Goal: Transaction & Acquisition: Purchase product/service

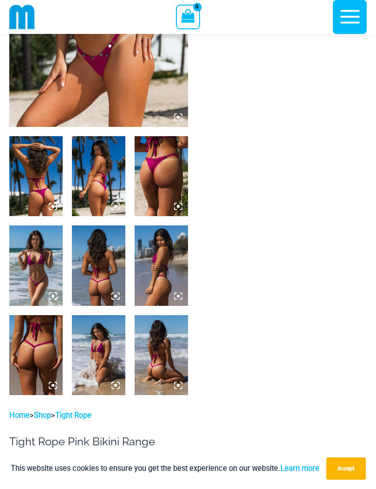
scroll to position [256, 0]
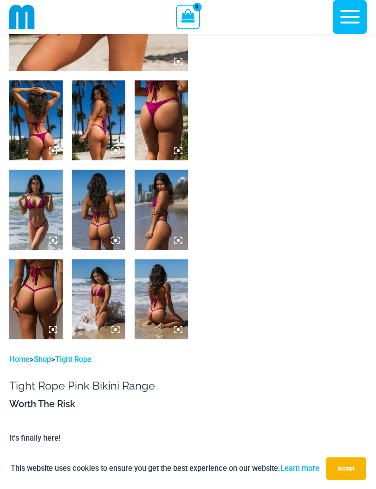
click at [36, 305] on img at bounding box center [35, 299] width 53 height 80
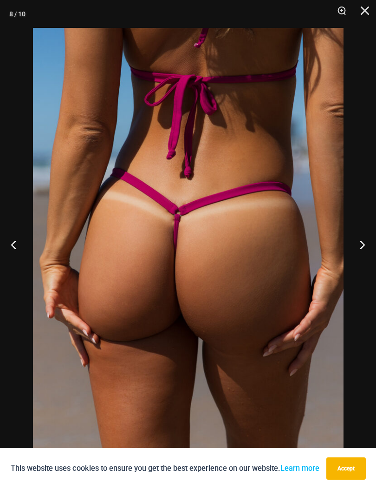
click at [366, 9] on button "Close" at bounding box center [361, 14] width 23 height 28
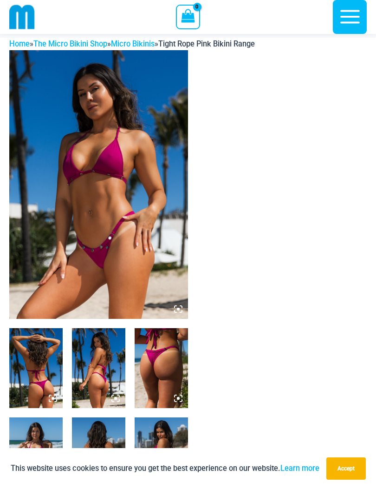
scroll to position [0, 0]
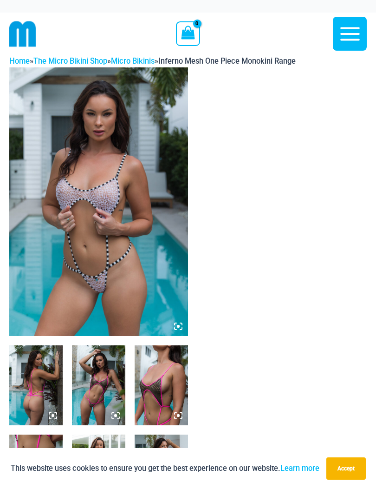
click at [115, 257] on img at bounding box center [98, 201] width 179 height 269
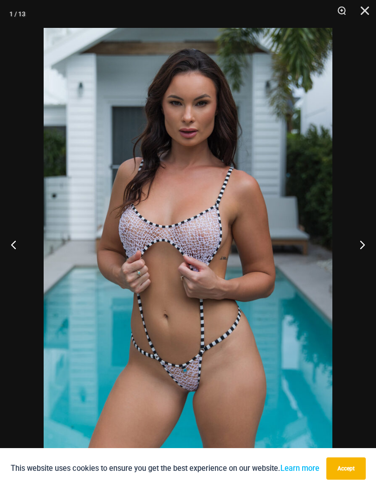
click at [365, 249] on button "Next" at bounding box center [358, 244] width 35 height 46
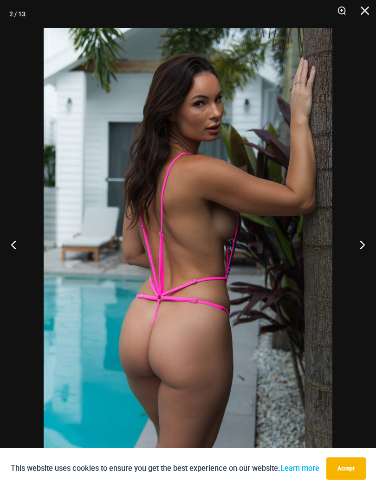
click at [366, 250] on button "Next" at bounding box center [358, 244] width 35 height 46
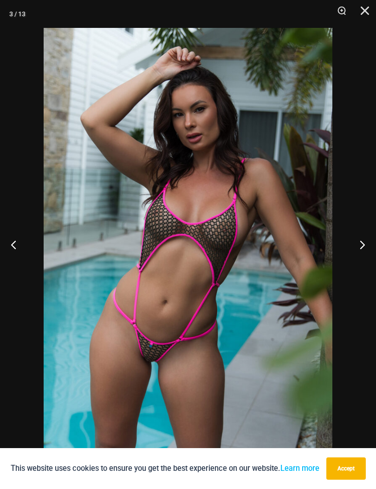
click at [364, 253] on button "Next" at bounding box center [358, 244] width 35 height 46
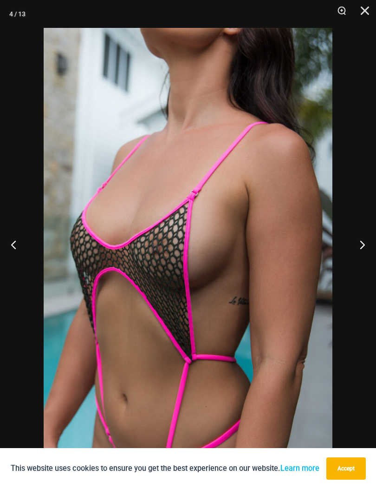
click at [363, 249] on button "Next" at bounding box center [358, 244] width 35 height 46
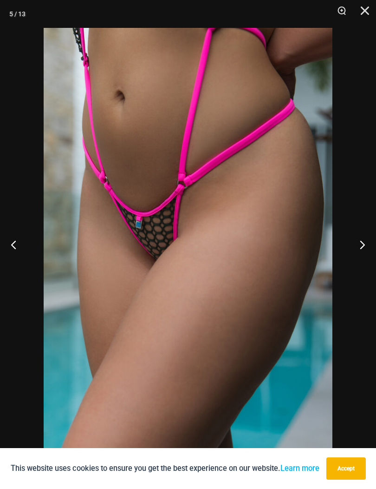
click at [363, 246] on button "Next" at bounding box center [358, 244] width 35 height 46
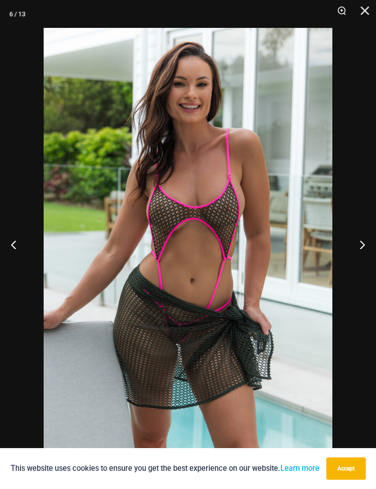
click at [365, 248] on button "Next" at bounding box center [358, 244] width 35 height 46
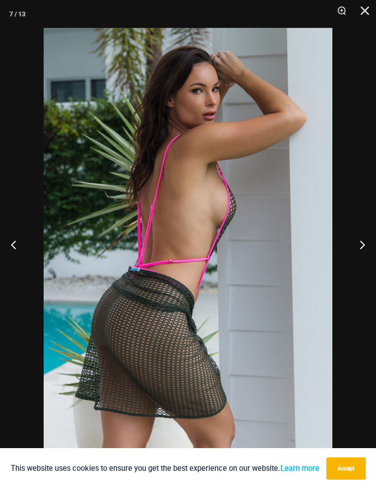
click at [363, 242] on button "Next" at bounding box center [358, 244] width 35 height 46
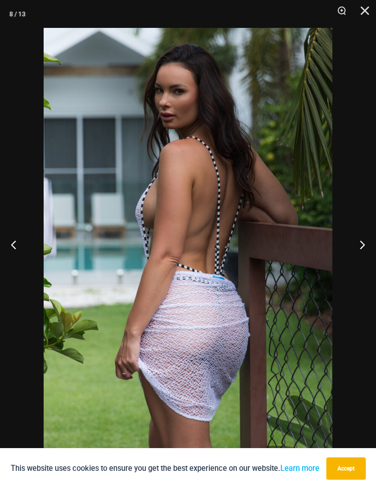
click at [365, 248] on button "Next" at bounding box center [358, 244] width 35 height 46
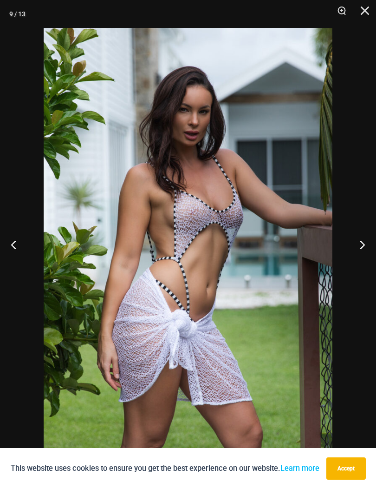
click at [365, 20] on button "Close" at bounding box center [361, 14] width 23 height 28
